Goal: Task Accomplishment & Management: Manage account settings

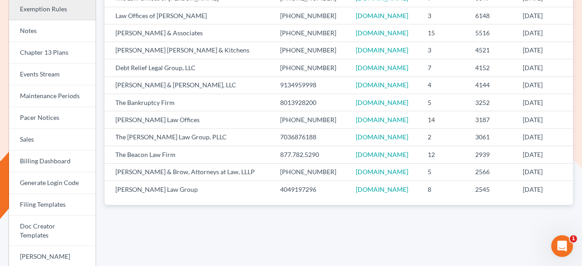
scroll to position [169, 0]
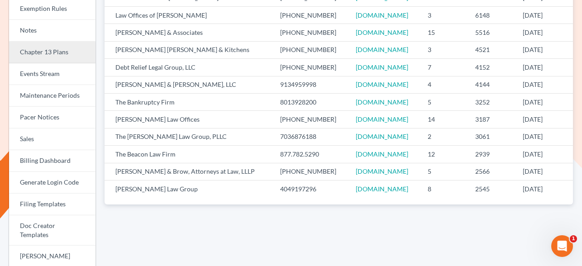
click at [52, 55] on link "Chapter 13 Plans" at bounding box center [52, 53] width 86 height 22
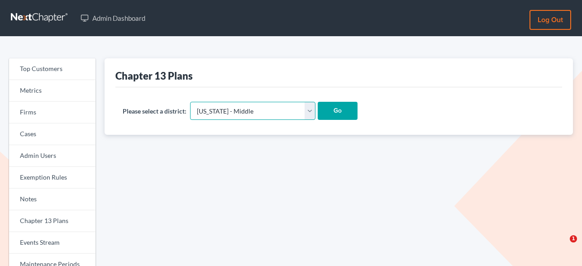
click at [271, 111] on select "Alabama - Middle Alabama - Northern Alabama - Southern Alaska Arizona Arkansas …" at bounding box center [252, 111] width 125 height 18
select select "48"
click at [190, 102] on select "Alabama - Middle Alabama - Northern Alabama - Southern Alaska Arizona Arkansas …" at bounding box center [252, 111] width 125 height 18
click at [317, 115] on input "Go" at bounding box center [337, 111] width 40 height 18
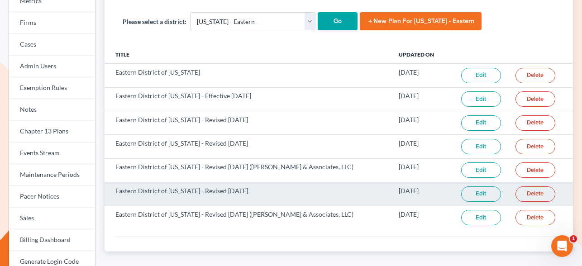
scroll to position [90, 0]
click at [475, 192] on link "Edit" at bounding box center [481, 193] width 40 height 15
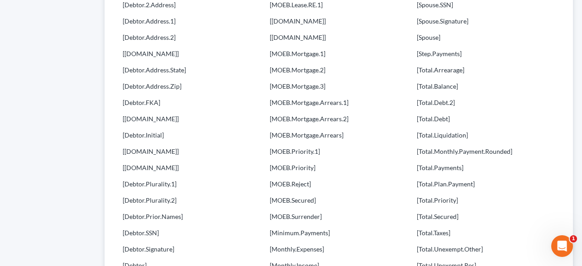
scroll to position [795, 0]
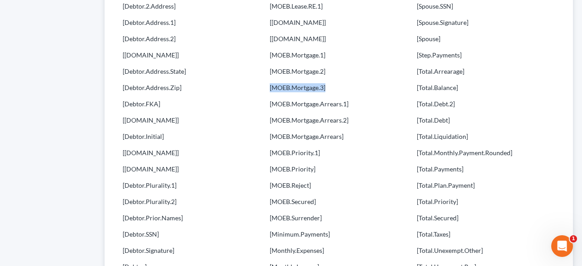
drag, startPoint x: 328, startPoint y: 89, endPoint x: 269, endPoint y: 88, distance: 58.8
click at [269, 88] on p "[MOEB.Mortgage.3]" at bounding box center [338, 87] width 138 height 9
copy p "[MOEB.Mortgage.3]"
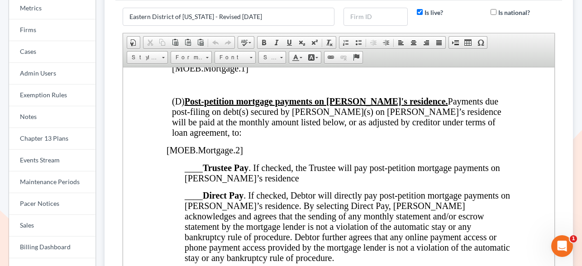
scroll to position [1287, 0]
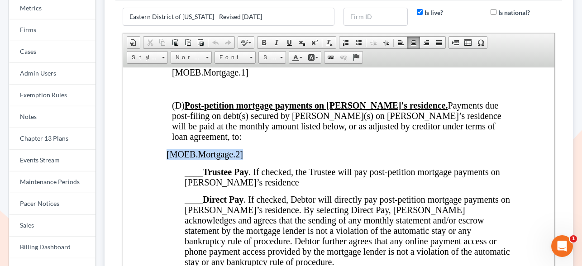
drag, startPoint x: 249, startPoint y: 164, endPoint x: 167, endPoint y: 161, distance: 81.5
click at [167, 159] on p "[MOEB.Mortgage.2]" at bounding box center [338, 154] width 344 height 10
paste body
click at [242, 135] on span "(D) Post-petition mortgage payments on Debtor's residence. Payments due post-fi…" at bounding box center [336, 120] width 329 height 41
drag, startPoint x: 236, startPoint y: 163, endPoint x: 164, endPoint y: 165, distance: 71.9
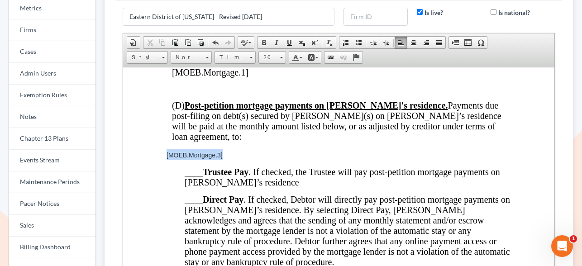
click at [246, 56] on link "Font" at bounding box center [234, 57] width 41 height 13
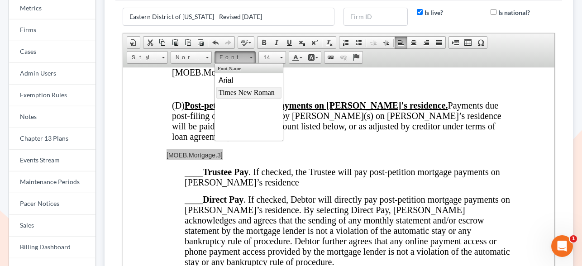
click at [242, 90] on span "Times New Roman" at bounding box center [246, 92] width 56 height 8
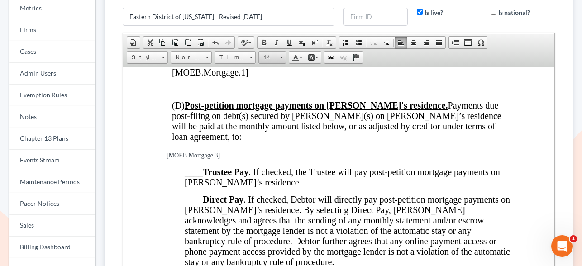
click at [274, 57] on span "14" at bounding box center [268, 58] width 18 height 12
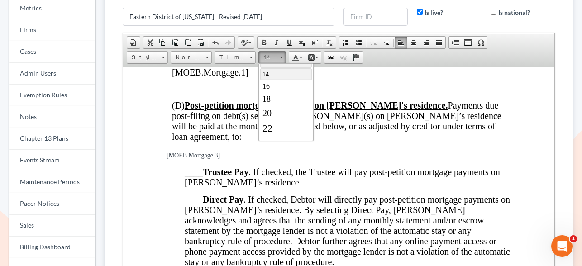
scroll to position [68, 0]
click at [282, 114] on link "20" at bounding box center [286, 112] width 52 height 14
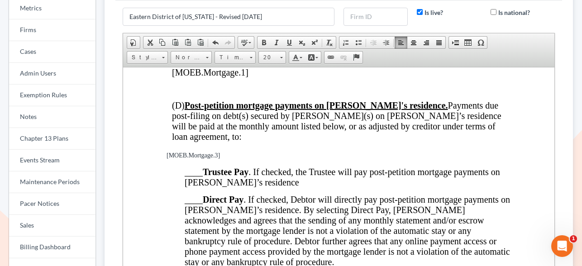
scroll to position [0, 0]
click at [313, 110] on u "Post-petition mortgage payments on Debtor's residence." at bounding box center [315, 105] width 263 height 10
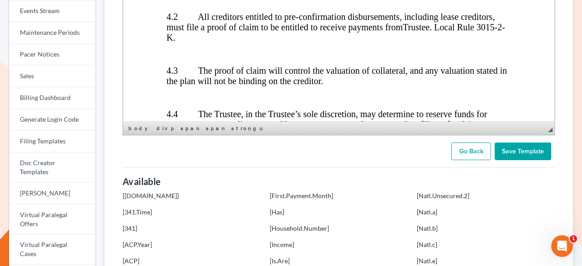
scroll to position [215, 0]
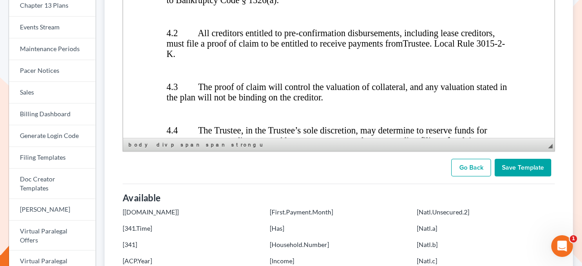
click at [524, 171] on input "Save Template" at bounding box center [522, 168] width 57 height 18
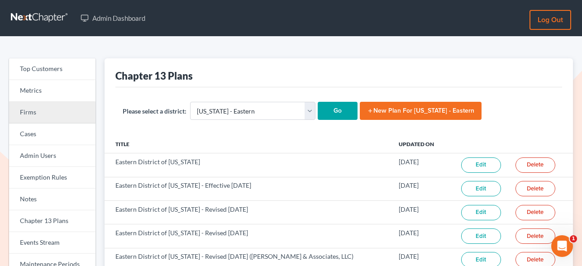
click at [49, 109] on link "Firms" at bounding box center [52, 113] width 86 height 22
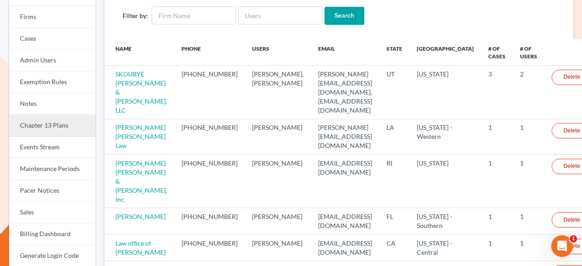
scroll to position [154, 0]
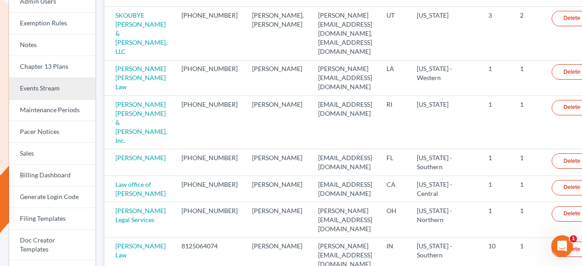
click at [51, 93] on link "Events Stream" at bounding box center [52, 89] width 86 height 22
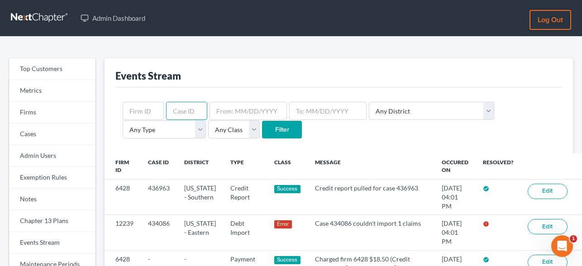
click at [194, 109] on input "text" at bounding box center [186, 111] width 41 height 18
type input "433300"
click at [262, 128] on input "Filter" at bounding box center [282, 130] width 40 height 18
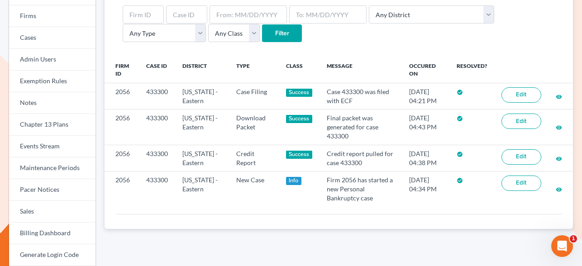
scroll to position [97, 0]
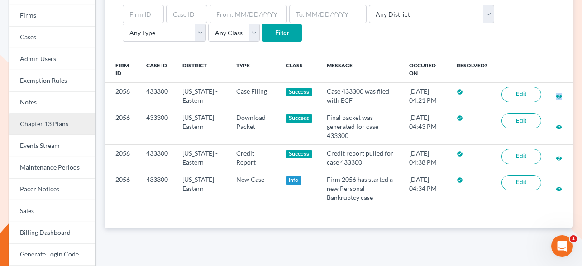
click at [54, 125] on link "Chapter 13 Plans" at bounding box center [52, 124] width 86 height 22
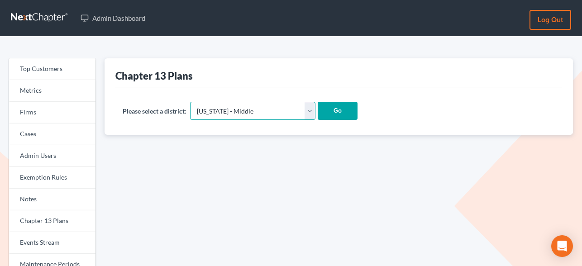
click at [258, 115] on select "Alabama - Middle Alabama - Northern Alabama - Southern Alaska Arizona Arkansas …" at bounding box center [252, 111] width 125 height 18
select select "48"
click at [190, 102] on select "Alabama - Middle Alabama - Northern Alabama - Southern Alaska Arizona Arkansas …" at bounding box center [252, 111] width 125 height 18
click at [317, 112] on input "Go" at bounding box center [337, 111] width 40 height 18
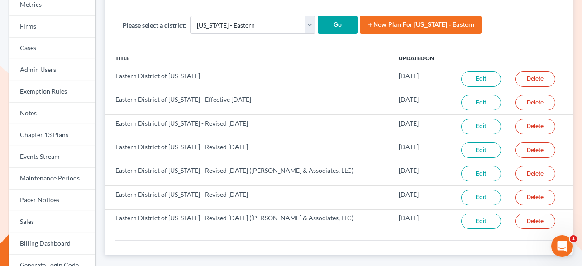
scroll to position [80, 0]
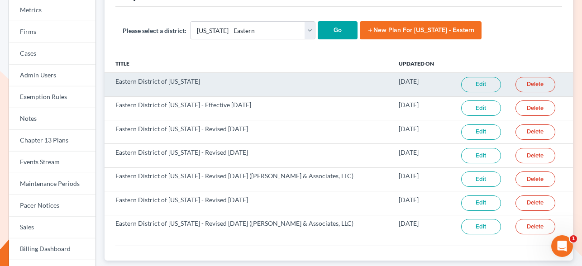
click at [466, 86] on link "Edit" at bounding box center [481, 84] width 40 height 15
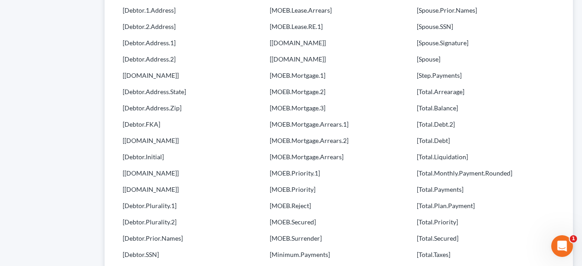
scroll to position [772, 0]
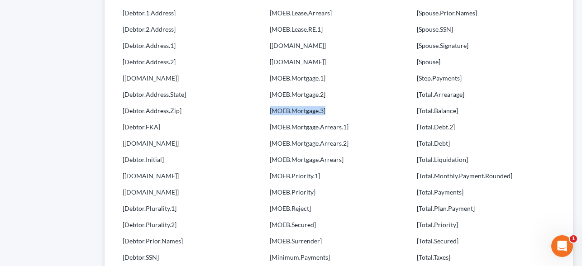
drag, startPoint x: 329, startPoint y: 112, endPoint x: 268, endPoint y: 108, distance: 61.2
click at [268, 108] on div "[First.Payment.Month] [Has] [Household.Number] [Income] [Is.Are] [Joint.Full.Na…" at bounding box center [338, 81] width 147 height 863
copy p "[MOEB.Mortgage.3]"
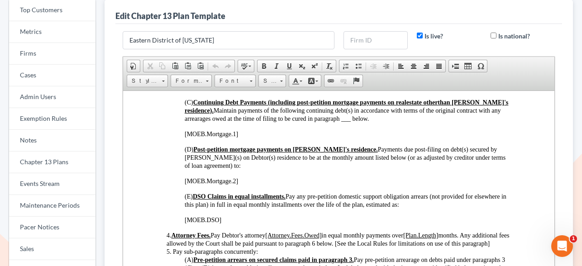
scroll to position [479, 0]
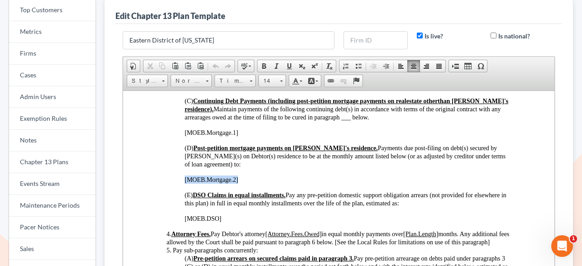
drag, startPoint x: 242, startPoint y: 180, endPoint x: 184, endPoint y: 180, distance: 58.3
paste body
click at [242, 163] on span "(D) Post-petition mortgage payments on Debtor's residence. Payments due post-fi…" at bounding box center [344, 155] width 321 height 23
drag, startPoint x: 253, startPoint y: 182, endPoint x: 184, endPoint y: 183, distance: 69.2
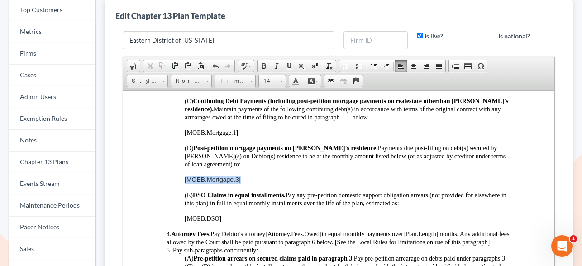
click at [252, 80] on span at bounding box center [251, 80] width 3 height 1
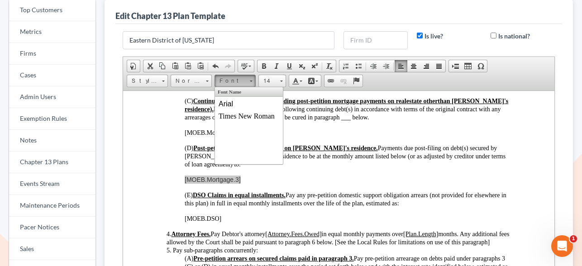
scroll to position [0, 0]
click at [243, 113] on span "Times New Roman" at bounding box center [246, 116] width 56 height 8
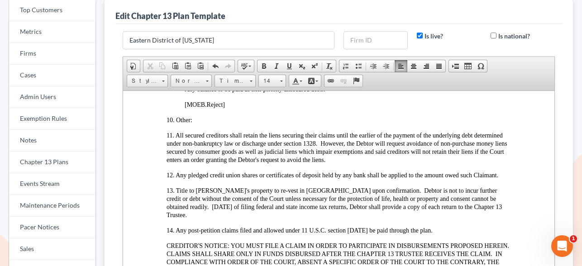
scroll to position [1207, 0]
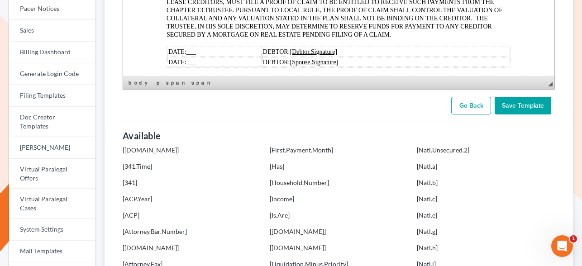
click at [520, 109] on input "Save Template" at bounding box center [522, 106] width 57 height 18
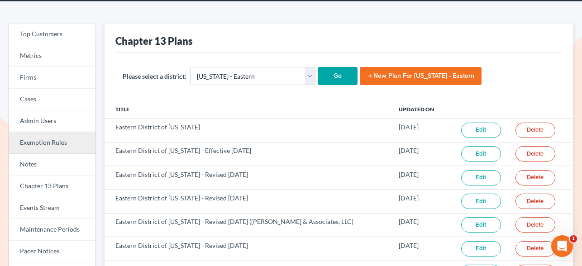
scroll to position [44, 0]
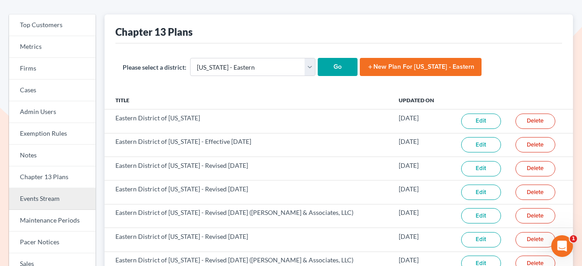
click at [40, 195] on link "Events Stream" at bounding box center [52, 199] width 86 height 22
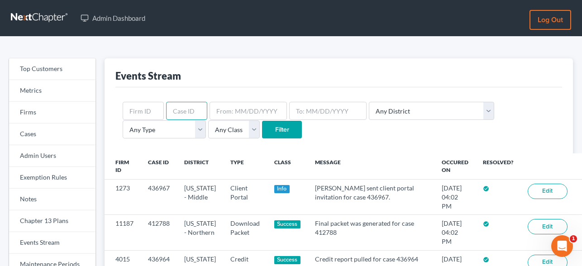
click at [194, 111] on input "text" at bounding box center [186, 111] width 41 height 18
type input "43300"
click at [262, 129] on input "Filter" at bounding box center [282, 130] width 40 height 18
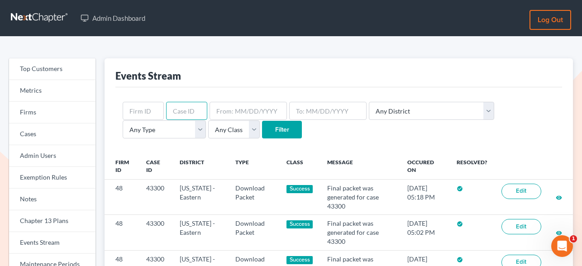
click at [188, 113] on input "text" at bounding box center [186, 111] width 41 height 18
type input "433300"
click at [262, 126] on input "Filter" at bounding box center [282, 130] width 40 height 18
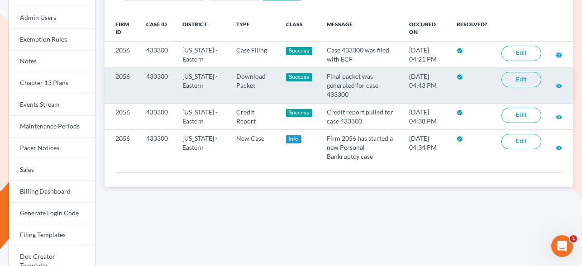
scroll to position [156, 0]
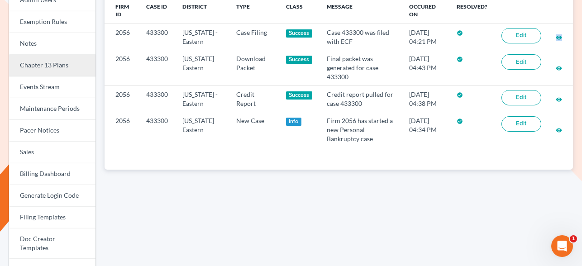
click at [51, 62] on link "Chapter 13 Plans" at bounding box center [52, 66] width 86 height 22
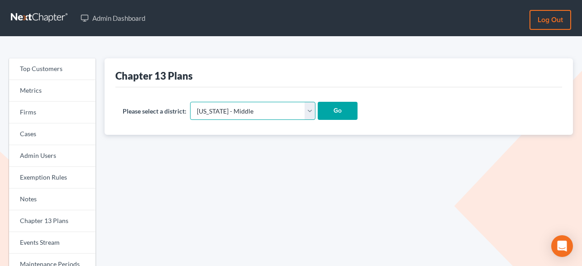
click at [253, 108] on select "[US_STATE] - [GEOGRAPHIC_DATA] [US_STATE] - [GEOGRAPHIC_DATA][US_STATE] - South…" at bounding box center [252, 111] width 125 height 18
select select "48"
click at [190, 102] on select "[US_STATE] - [GEOGRAPHIC_DATA] [US_STATE] - [GEOGRAPHIC_DATA][US_STATE] - South…" at bounding box center [252, 111] width 125 height 18
click at [317, 114] on input "Go" at bounding box center [337, 111] width 40 height 18
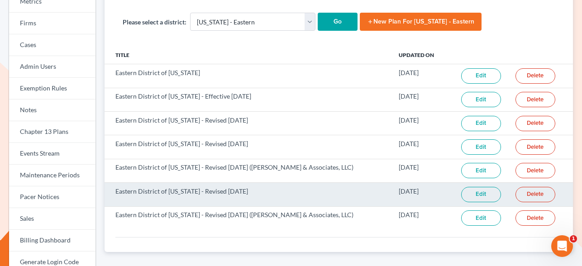
click at [468, 196] on link "Edit" at bounding box center [481, 194] width 40 height 15
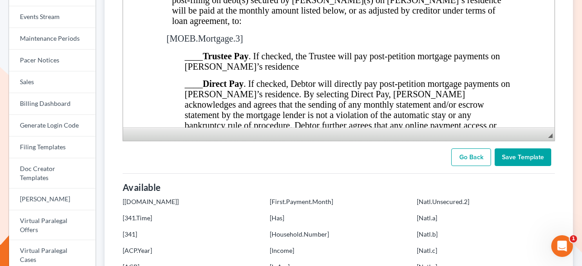
scroll to position [1271, 0]
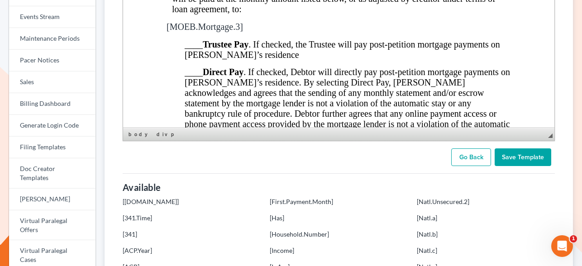
click at [264, 32] on p "[MOEB.Mortgage.3]" at bounding box center [338, 27] width 344 height 10
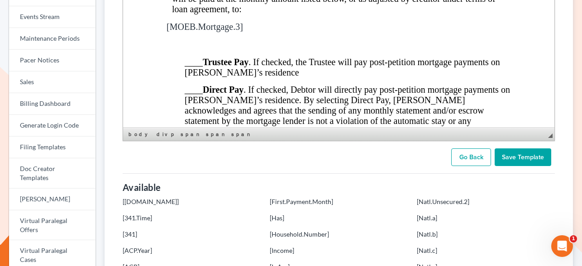
click at [517, 159] on input "Save Template" at bounding box center [522, 157] width 57 height 18
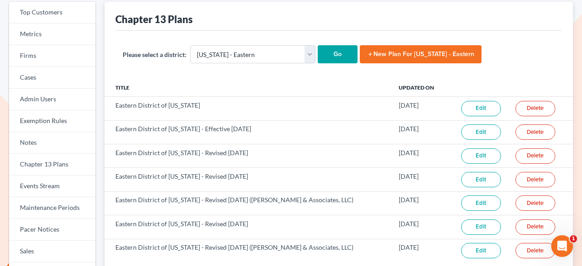
scroll to position [77, 0]
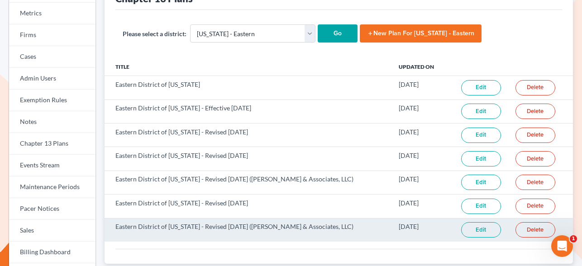
click at [475, 228] on link "Edit" at bounding box center [481, 229] width 40 height 15
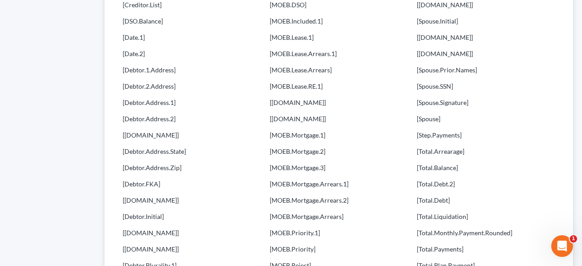
scroll to position [734, 0]
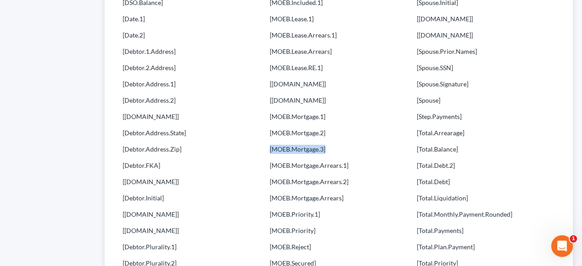
drag, startPoint x: 330, startPoint y: 151, endPoint x: 268, endPoint y: 151, distance: 61.9
click at [268, 151] on div "[First.Payment.Month] [Has] [Household.Number] [Income] [Is.Are] [[DOMAIN_NAME]…" at bounding box center [338, 120] width 147 height 863
copy p "[MOEB.Mortgage.3]"
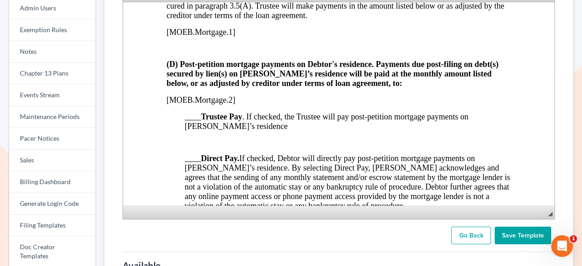
scroll to position [1156, 0]
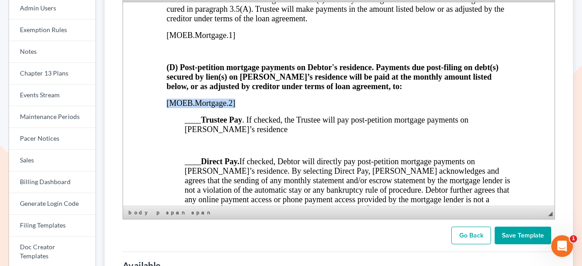
drag, startPoint x: 237, startPoint y: 90, endPoint x: 165, endPoint y: 90, distance: 72.8
paste body
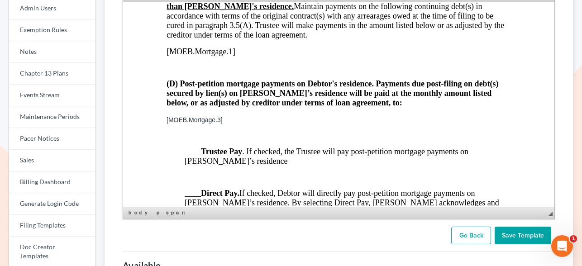
scroll to position [1124, 0]
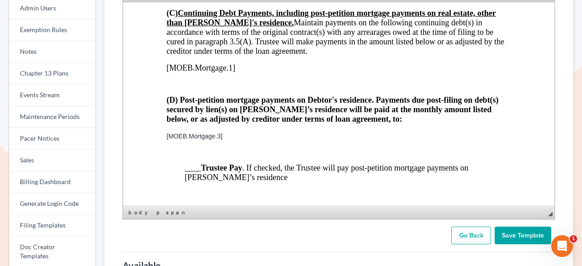
click at [215, 63] on span "[MOEB.Mortgage.1]" at bounding box center [200, 67] width 69 height 9
drag, startPoint x: 228, startPoint y: 123, endPoint x: 161, endPoint y: 123, distance: 67.8
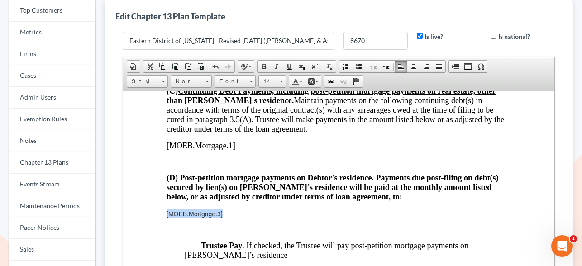
scroll to position [1137, 0]
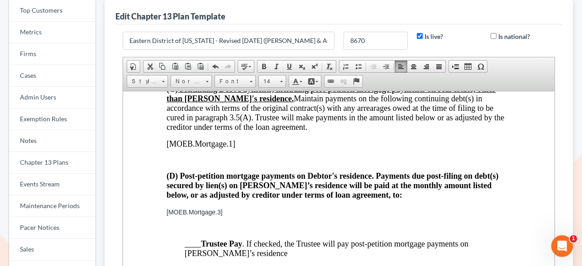
click at [221, 139] on span "[MOEB.Mortgage.1]" at bounding box center [200, 143] width 69 height 9
drag, startPoint x: 229, startPoint y: 199, endPoint x: 163, endPoint y: 199, distance: 66.0
click at [245, 79] on span "Font" at bounding box center [231, 82] width 32 height 12
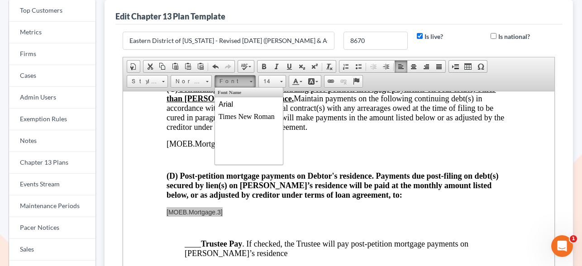
scroll to position [0, 0]
click at [241, 112] on link "Times New Roman" at bounding box center [248, 116] width 65 height 12
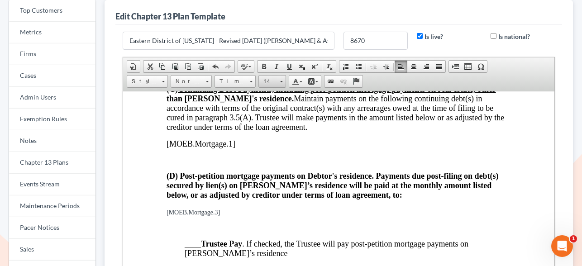
click at [268, 80] on span "14" at bounding box center [268, 82] width 18 height 12
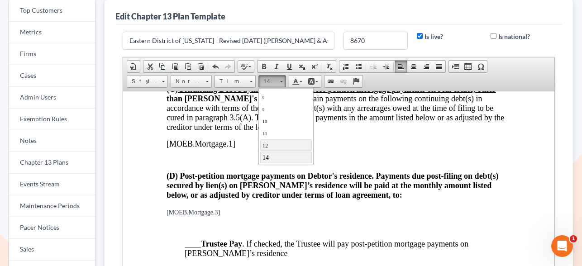
scroll to position [57, 0]
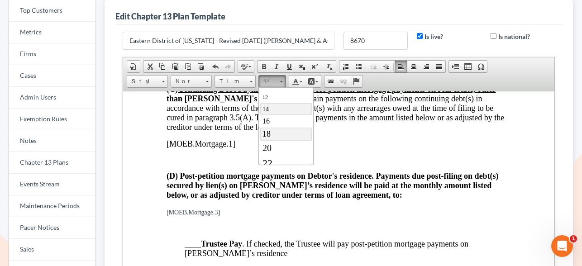
click at [276, 136] on link "18" at bounding box center [286, 133] width 52 height 13
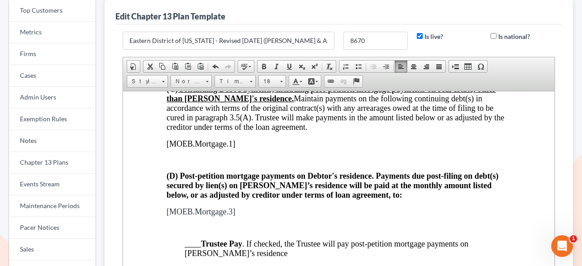
click at [554, 201] on div "Rich Text Editor, chapter13_plan_document_body Editor toolbars Document Documen…" at bounding box center [338, 182] width 441 height 251
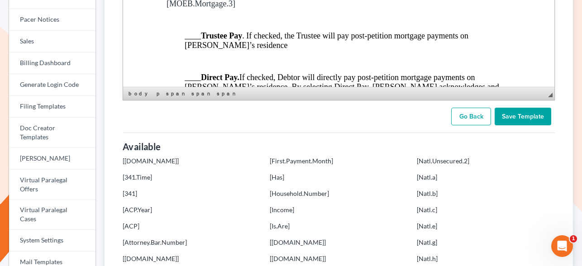
scroll to position [309, 0]
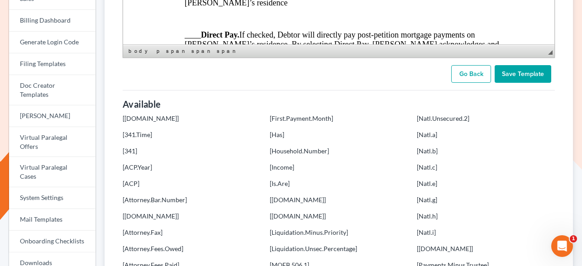
click at [517, 76] on input "Save Template" at bounding box center [522, 74] width 57 height 18
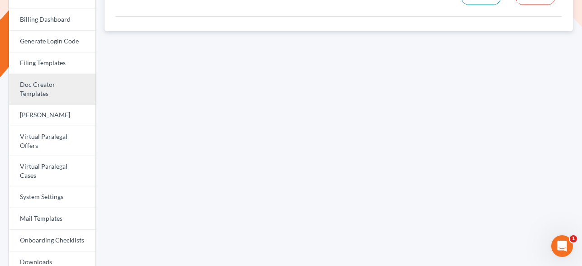
scroll to position [345, 0]
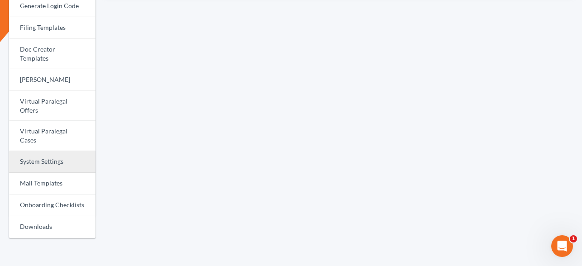
click at [39, 151] on link "System Settings" at bounding box center [52, 162] width 86 height 22
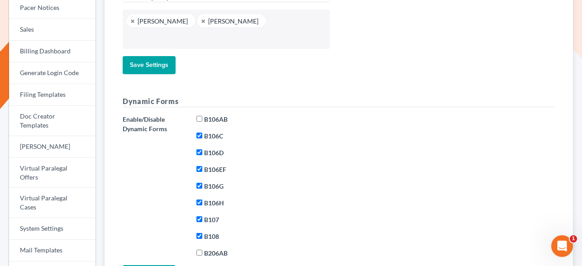
scroll to position [279, 0]
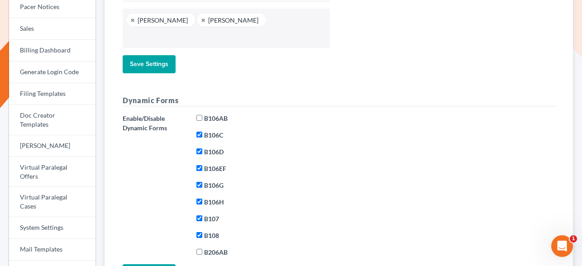
click at [200, 115] on input "B106AB" at bounding box center [199, 118] width 6 height 6
checkbox input "true"
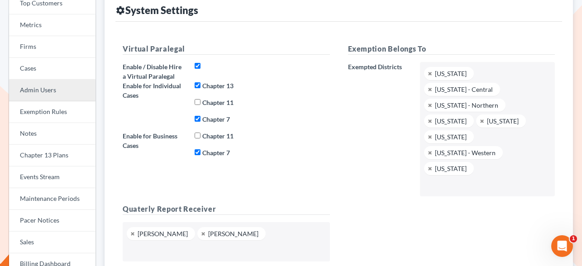
scroll to position [65, 0]
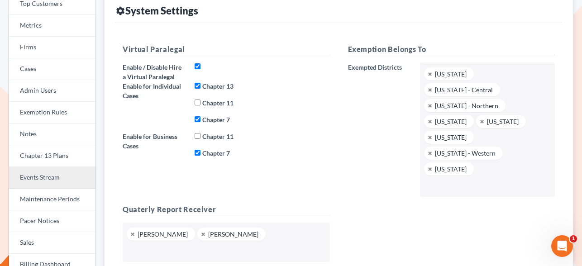
click at [38, 175] on link "Events Stream" at bounding box center [52, 178] width 86 height 22
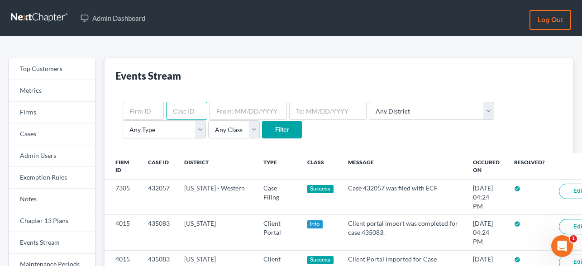
click at [189, 111] on input "text" at bounding box center [186, 111] width 41 height 18
type input "430946"
click at [262, 133] on input "Filter" at bounding box center [282, 130] width 40 height 18
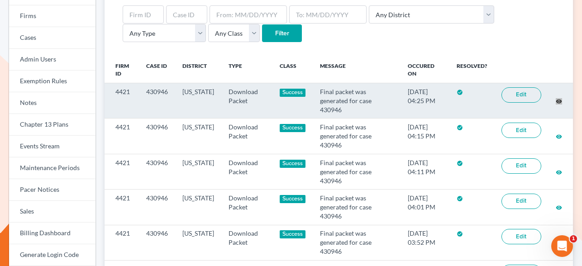
click at [0, 0] on div "Top Customers Metrics Firms Cases Admin Users Exemption Rules Notes Chapter 13 …" at bounding box center [291, 228] width 582 height 576
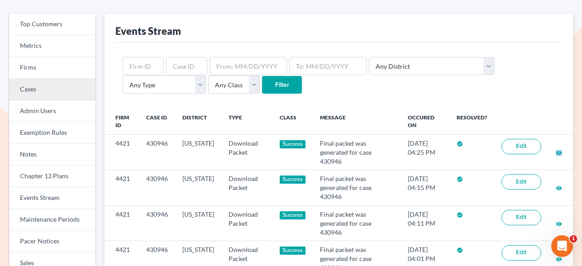
scroll to position [44, 0]
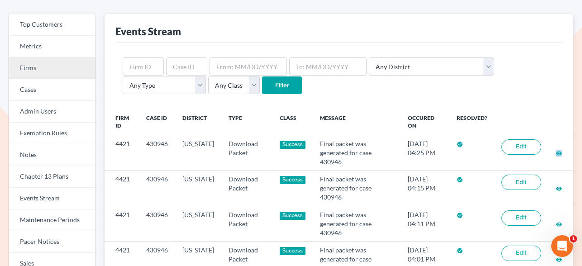
click at [46, 65] on link "Firms" at bounding box center [52, 68] width 86 height 22
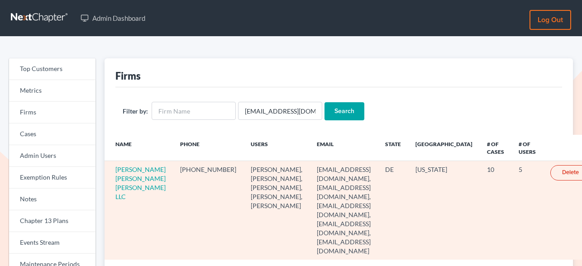
scroll to position [64, 0]
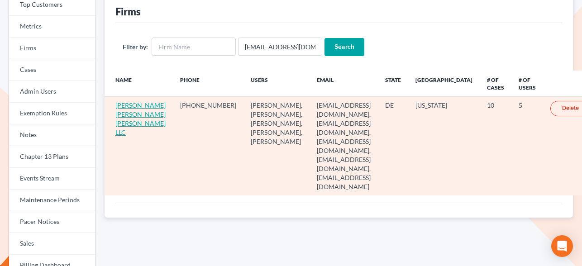
click at [133, 118] on link "[PERSON_NAME] [PERSON_NAME] [PERSON_NAME] LLC" at bounding box center [140, 118] width 50 height 35
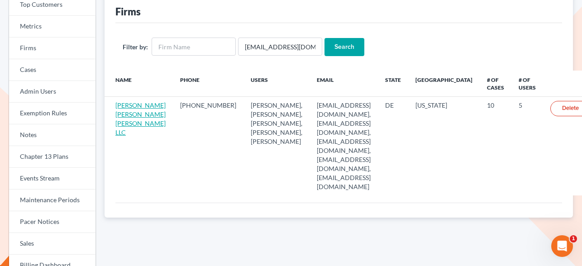
scroll to position [0, 0]
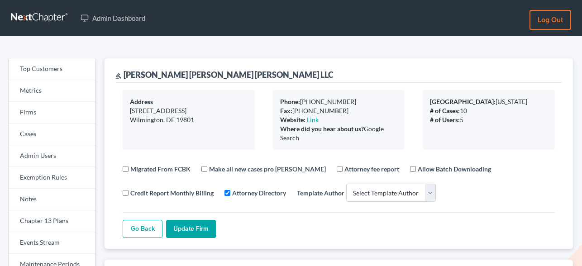
select select
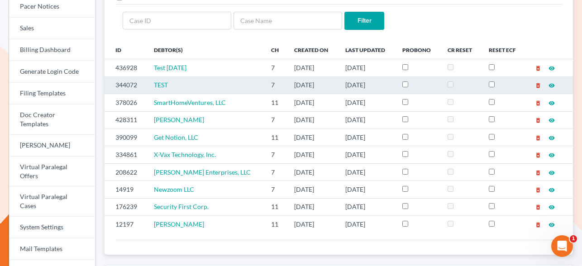
scroll to position [288, 0]
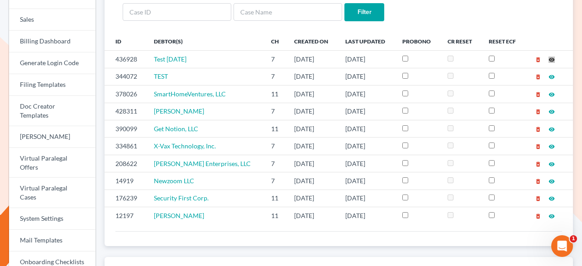
drag, startPoint x: 553, startPoint y: 58, endPoint x: 581, endPoint y: 107, distance: 55.9
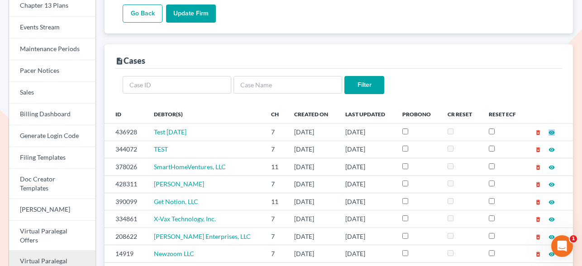
scroll to position [207, 0]
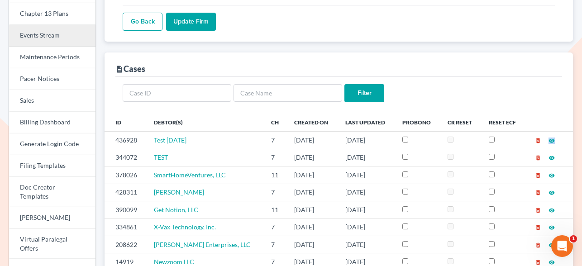
click at [56, 30] on link "Events Stream" at bounding box center [52, 36] width 86 height 22
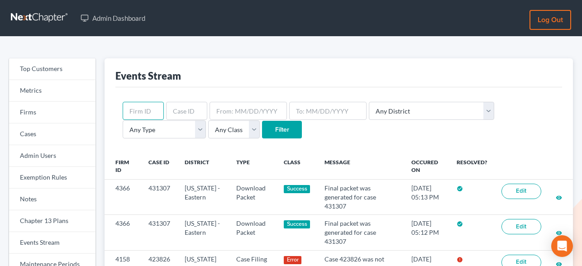
click at [137, 106] on input "text" at bounding box center [143, 111] width 41 height 18
paste input "4158"
type input "4158"
click at [262, 127] on input "Filter" at bounding box center [282, 130] width 40 height 18
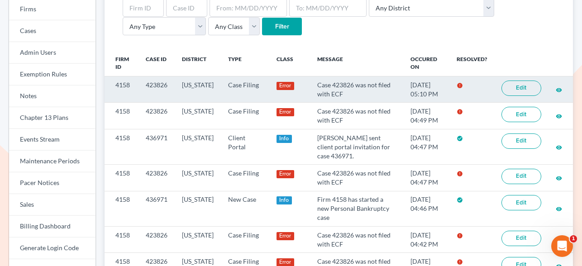
scroll to position [104, 0]
click at [521, 90] on link "Edit" at bounding box center [521, 87] width 40 height 15
